Goal: Task Accomplishment & Management: Use online tool/utility

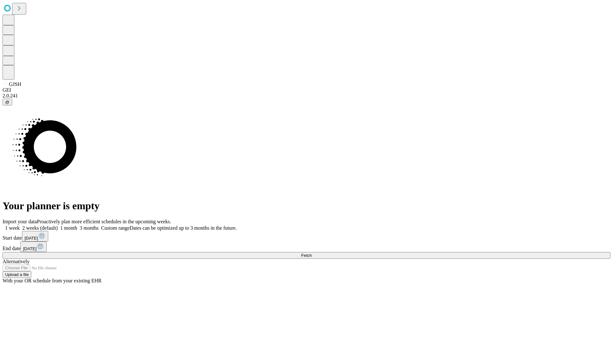
click at [312, 253] on span "Fetch" at bounding box center [306, 255] width 11 height 5
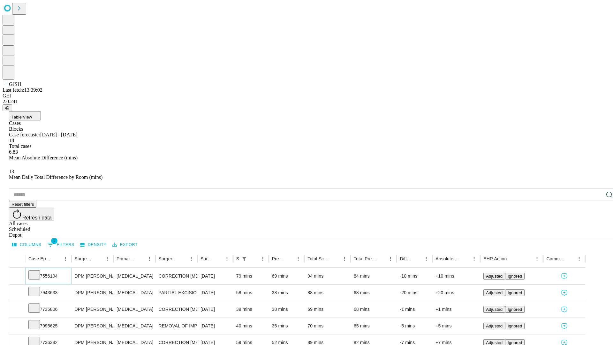
click at [37, 271] on icon at bounding box center [34, 274] width 6 height 6
